Goal: Task Accomplishment & Management: Use online tool/utility

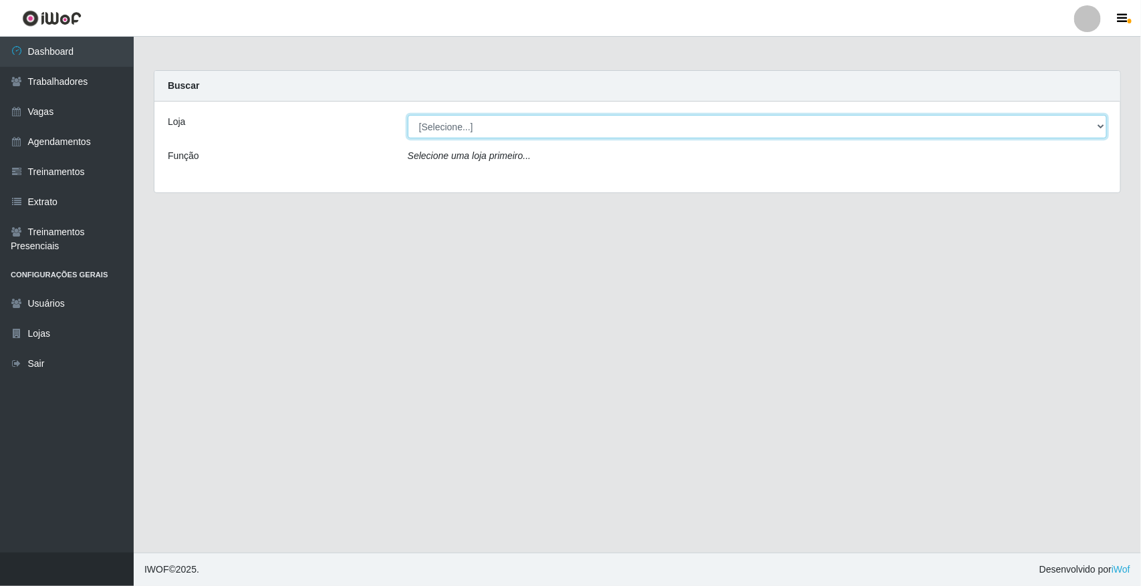
click at [1097, 125] on select "[Selecione...] [GEOGRAPHIC_DATA]" at bounding box center [757, 126] width 699 height 23
select select "65"
click at [408, 115] on select "[Selecione...] [GEOGRAPHIC_DATA]" at bounding box center [757, 126] width 699 height 23
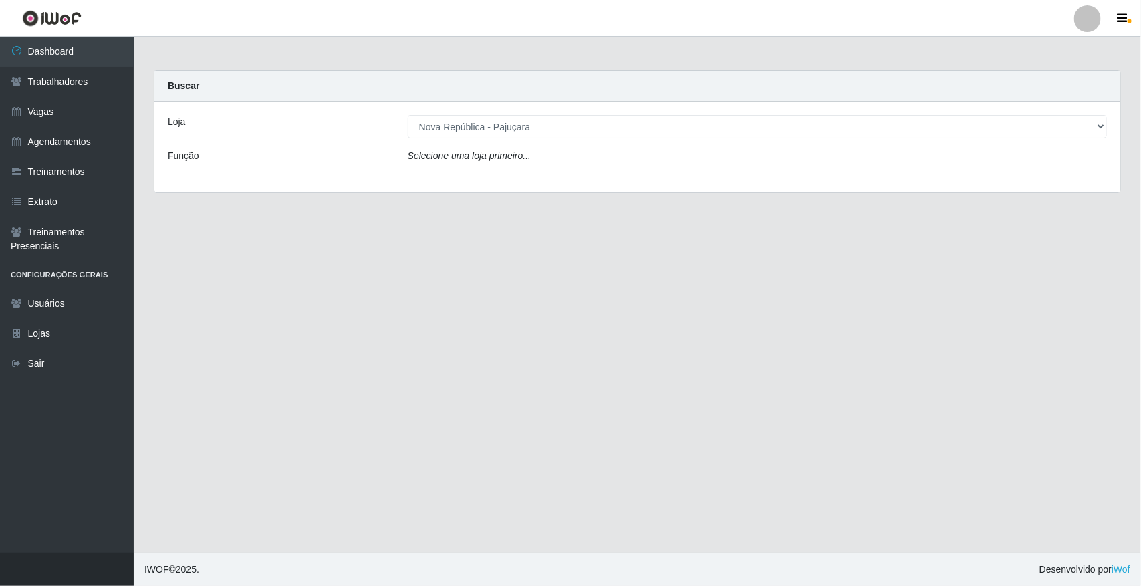
click at [1069, 172] on div "Loja [Selecione...] Nova República - Pajuçara Função Selecione uma loja primeir…" at bounding box center [637, 147] width 966 height 91
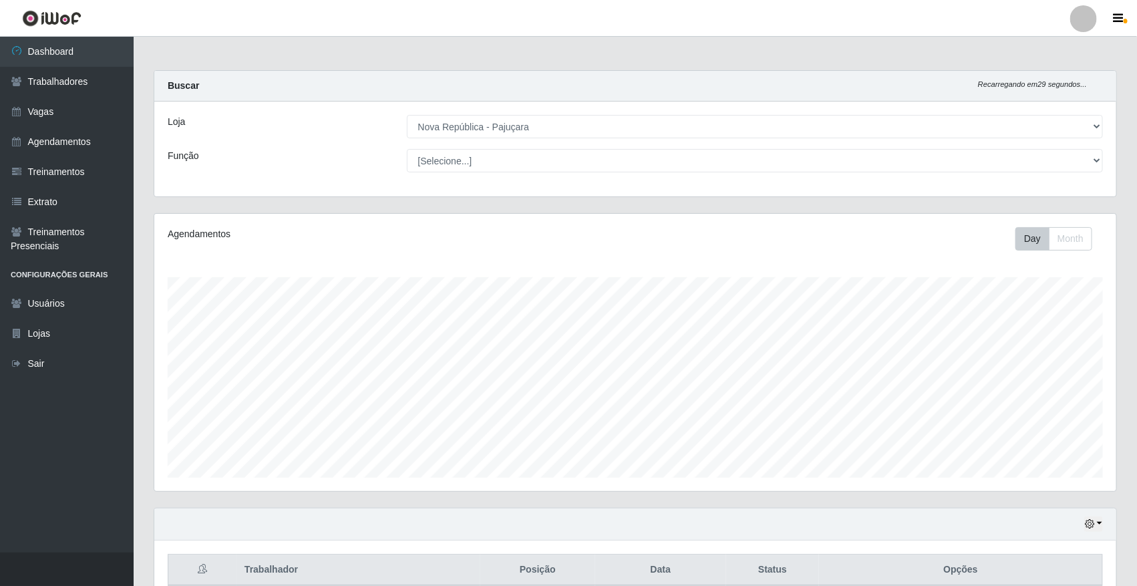
scroll to position [278, 962]
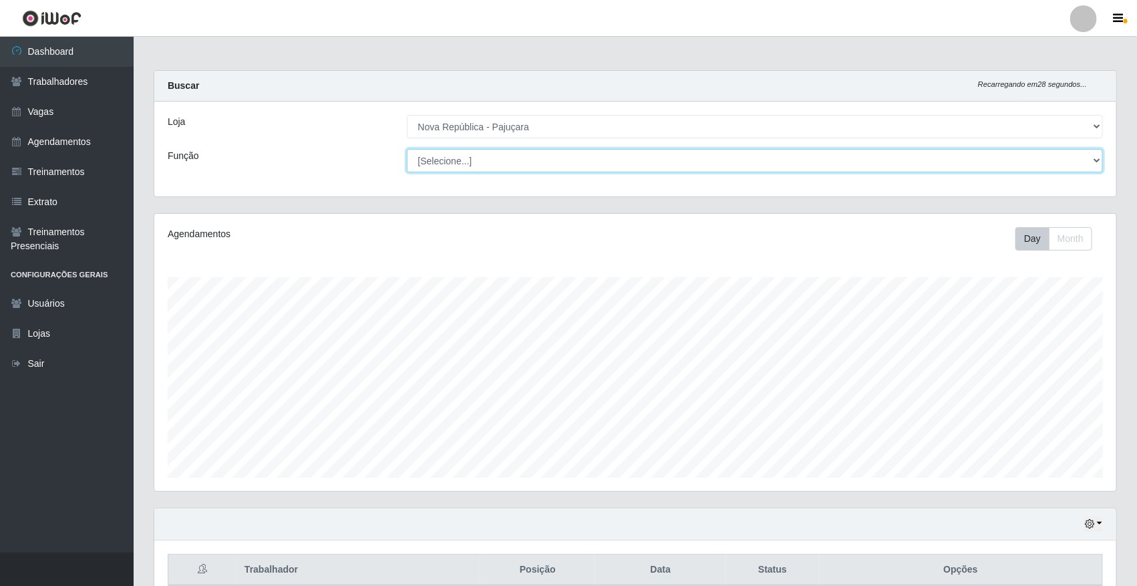
click at [1096, 161] on select "[Selecione...] Balconista Operador de Caixa Repositor" at bounding box center [755, 160] width 697 height 23
select select "22"
click at [407, 149] on select "[Selecione...] Balconista Operador de Caixa Repositor" at bounding box center [755, 160] width 697 height 23
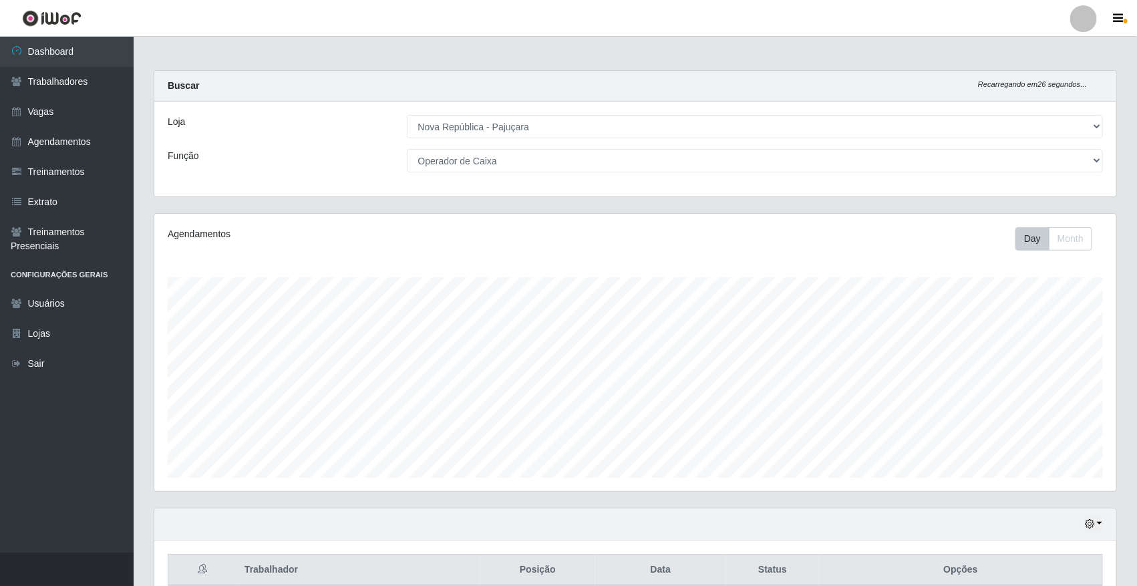
drag, startPoint x: 1049, startPoint y: 172, endPoint x: 932, endPoint y: 222, distance: 127.2
click at [932, 222] on div "Agendamentos Day Month" at bounding box center [635, 352] width 962 height 277
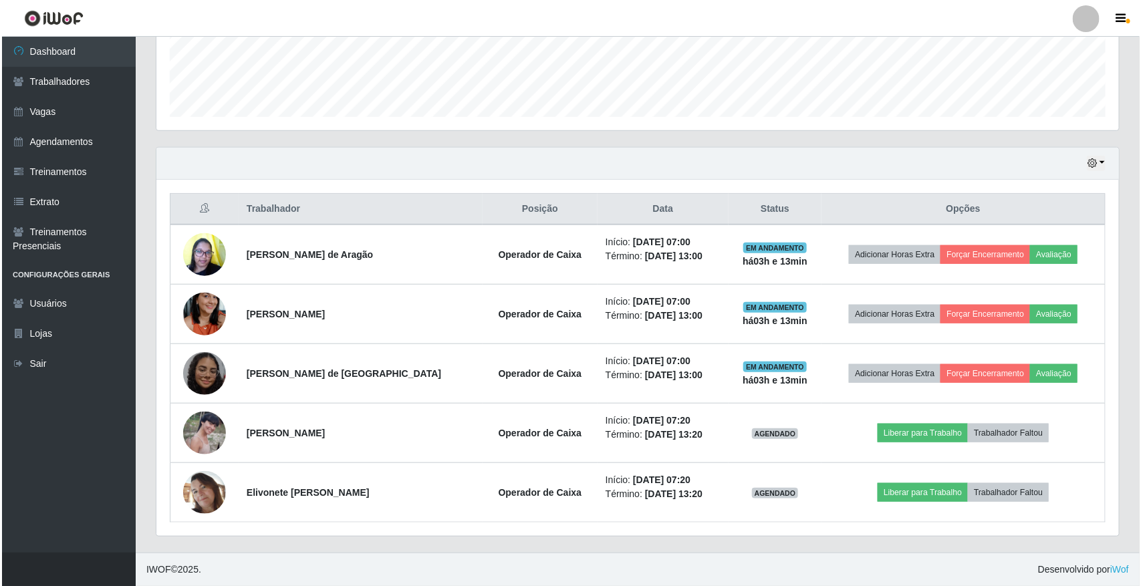
scroll to position [362, 0]
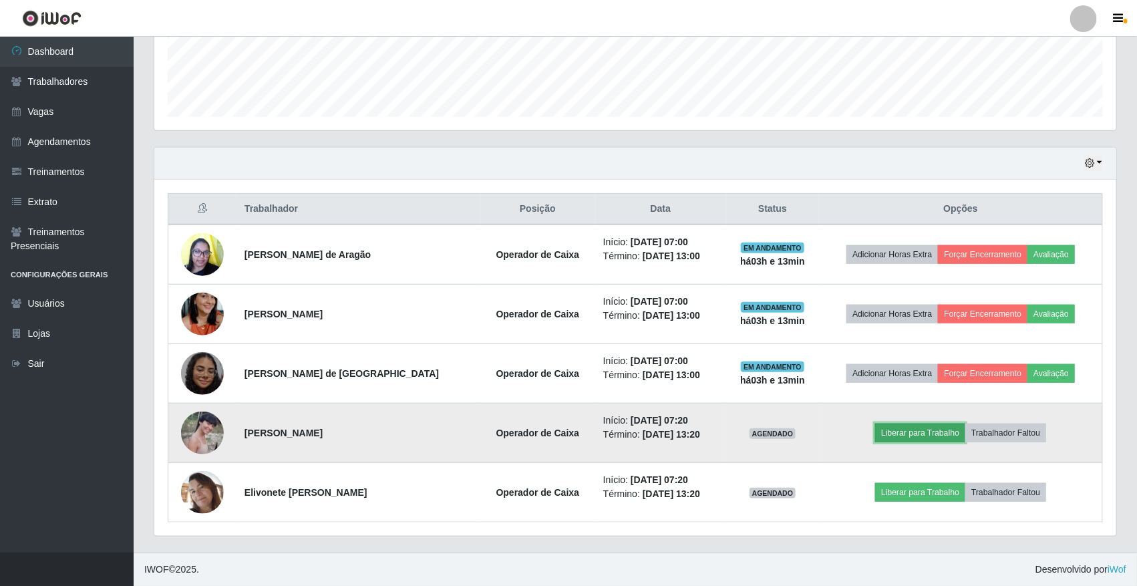
click at [940, 435] on button "Liberar para Trabalho" at bounding box center [920, 433] width 90 height 19
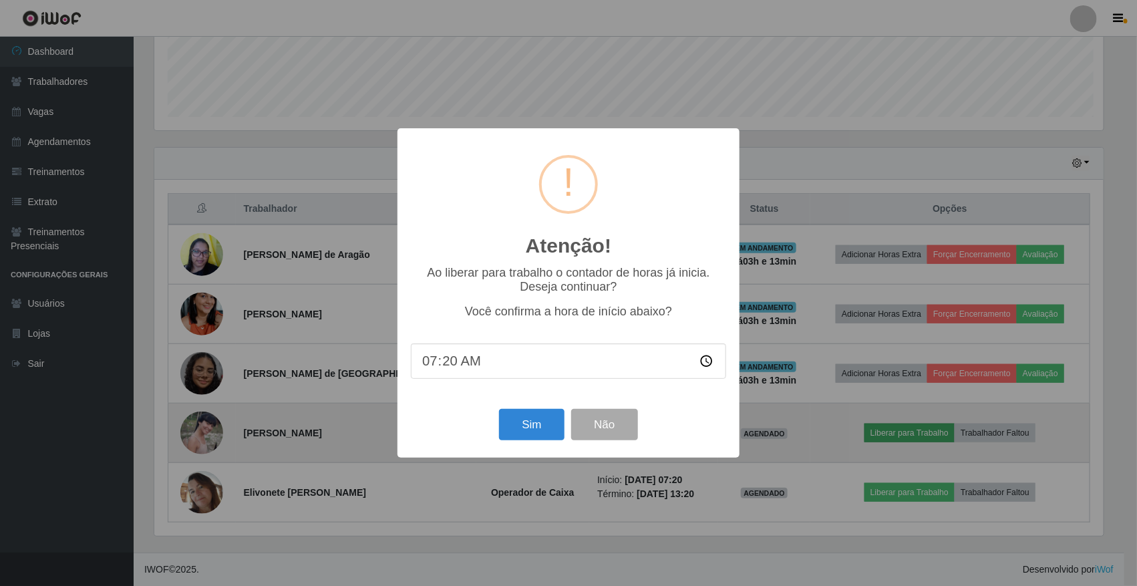
scroll to position [278, 953]
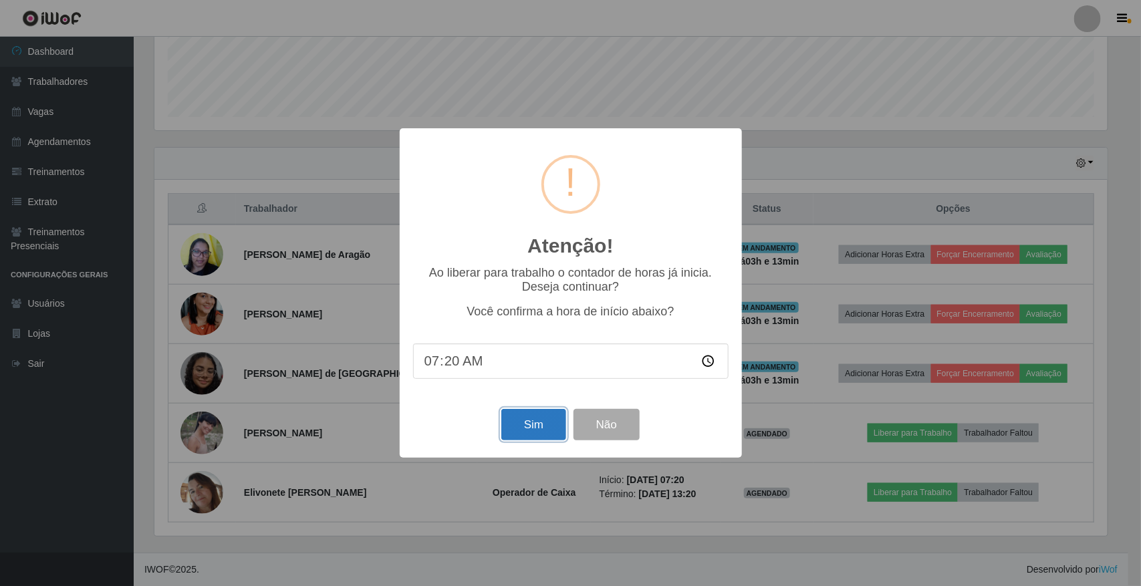
click at [533, 434] on button "Sim" at bounding box center [533, 424] width 65 height 31
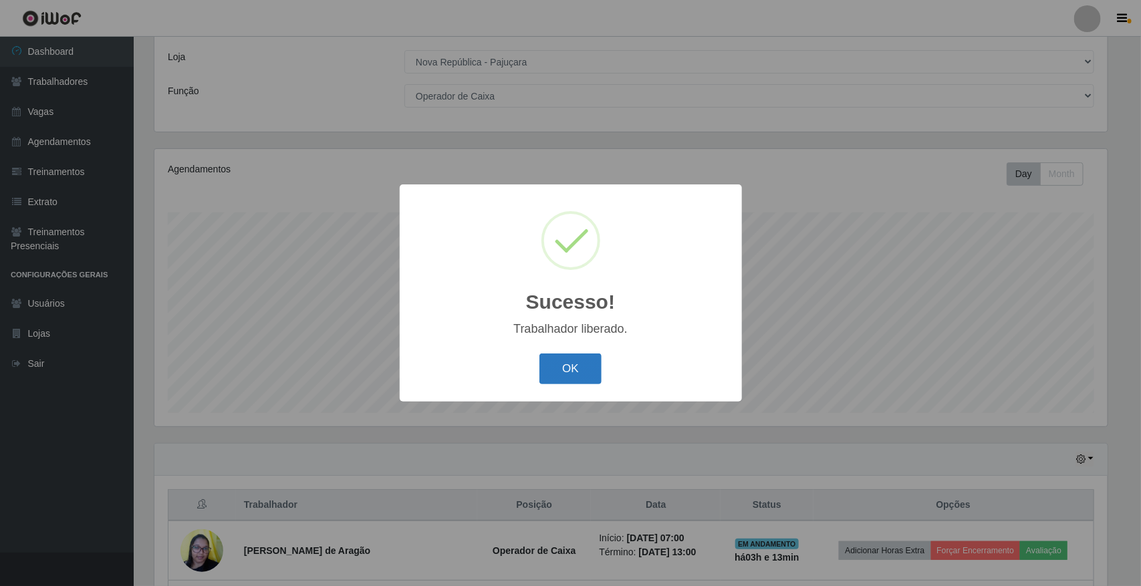
click at [593, 376] on button "OK" at bounding box center [570, 368] width 62 height 31
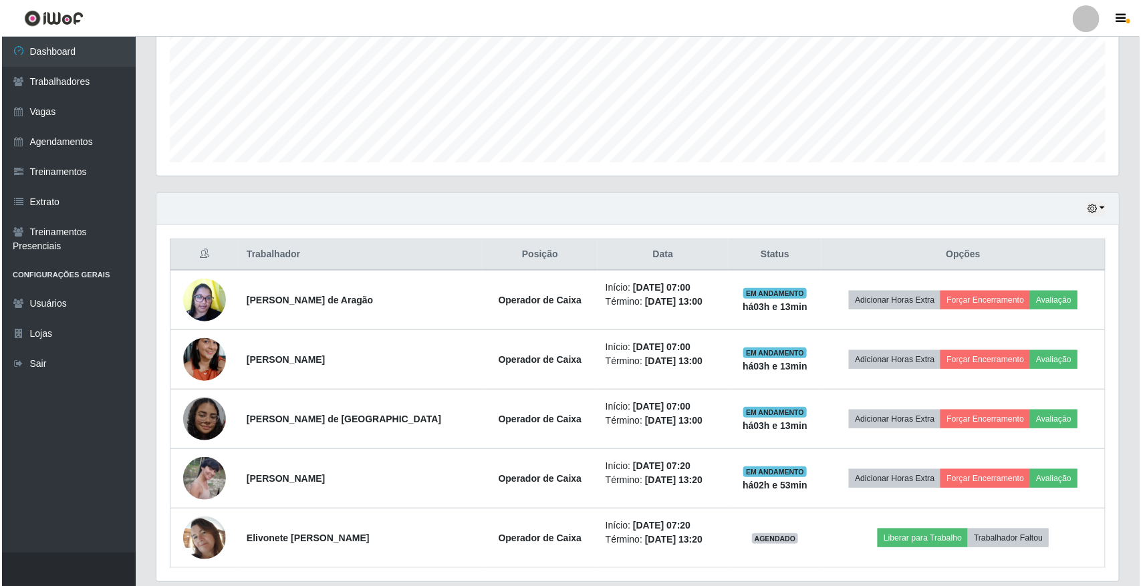
scroll to position [362, 0]
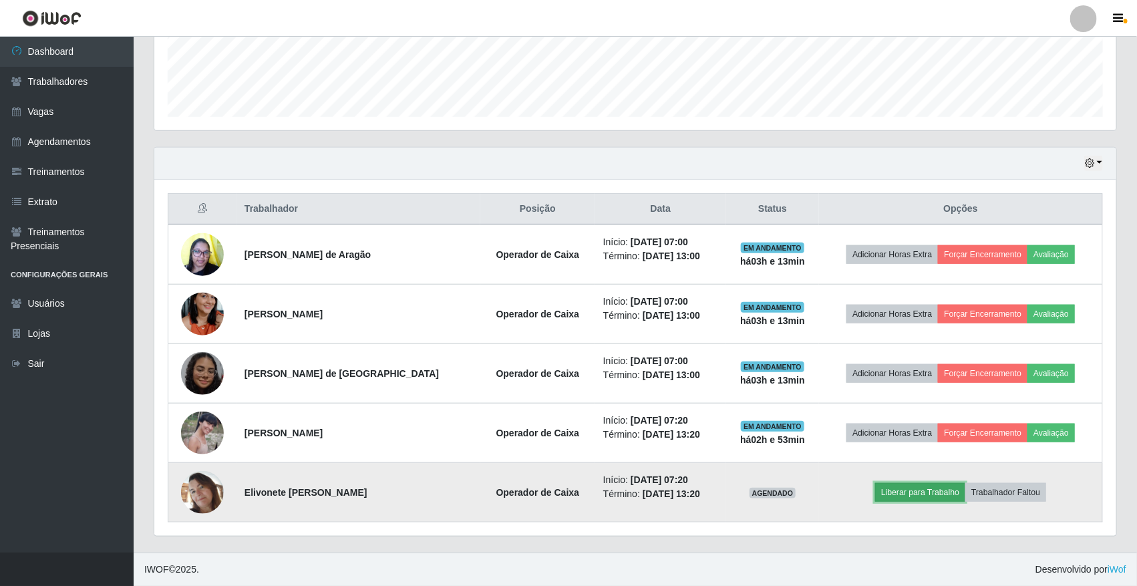
click at [929, 492] on button "Liberar para Trabalho" at bounding box center [920, 492] width 90 height 19
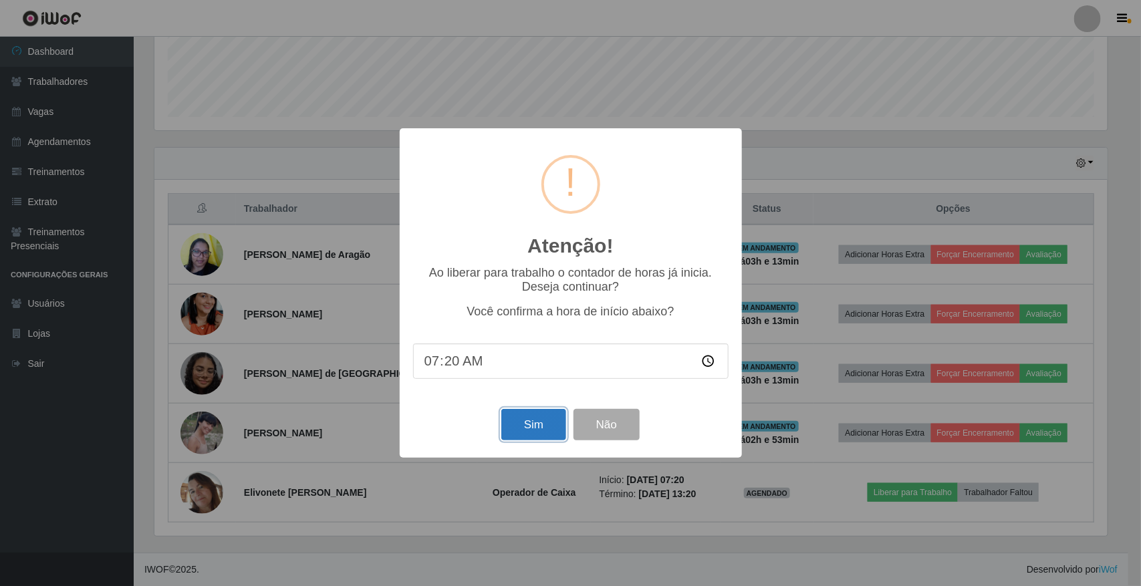
click at [529, 431] on button "Sim" at bounding box center [533, 424] width 65 height 31
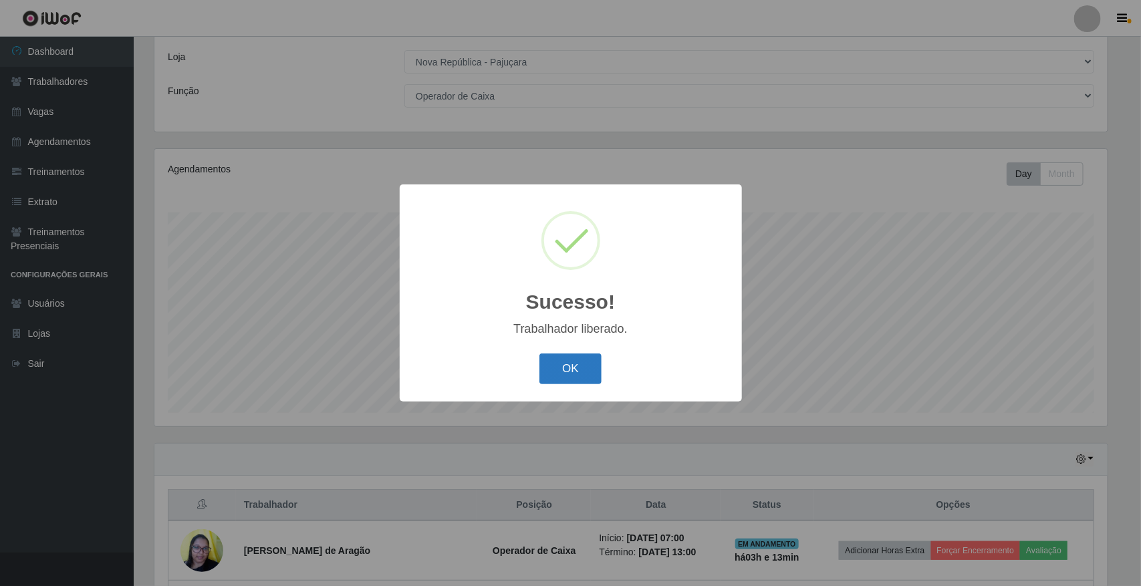
click at [570, 370] on button "OK" at bounding box center [570, 368] width 62 height 31
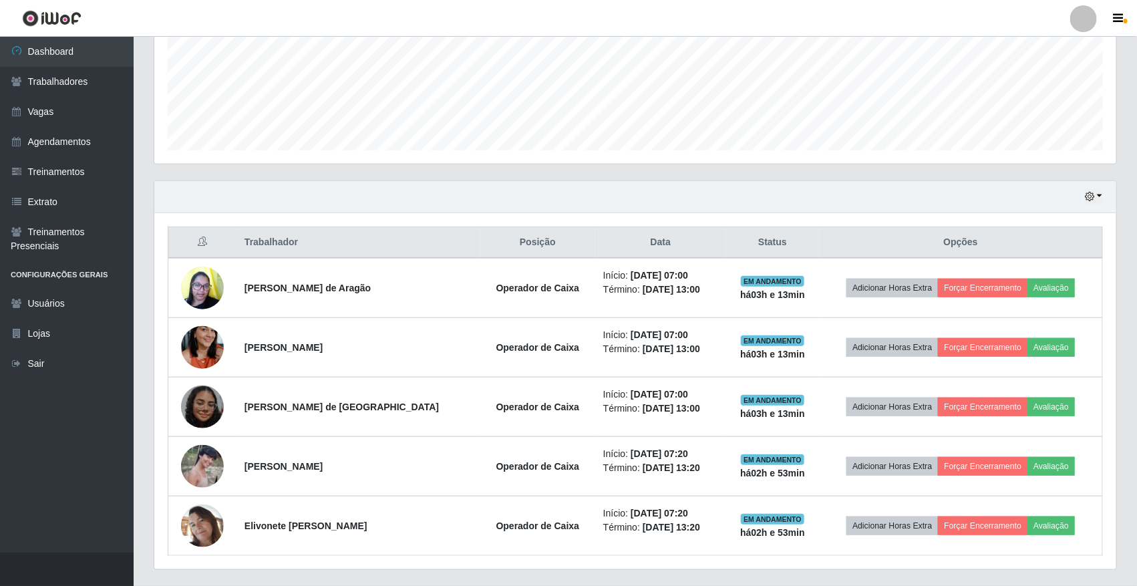
scroll to position [362, 0]
